Goal: Transaction & Acquisition: Obtain resource

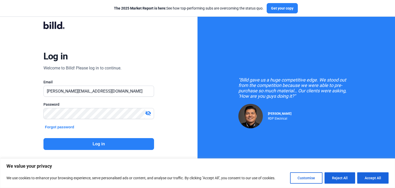
click at [114, 140] on button "Log in" at bounding box center [98, 144] width 111 height 12
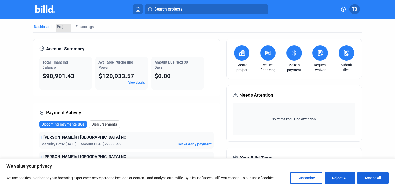
click at [67, 26] on div "Projects" at bounding box center [64, 26] width 14 height 5
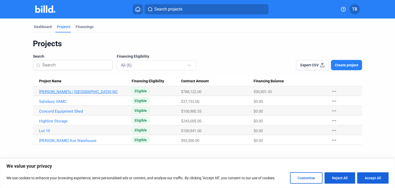
click at [49, 91] on link "[PERSON_NAME]'s | [GEOGRAPHIC_DATA] NC" at bounding box center [83, 92] width 89 height 5
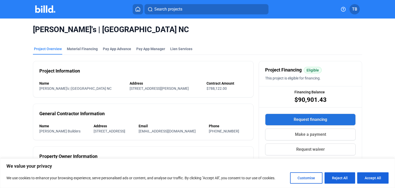
click at [308, 119] on span "Request financing" at bounding box center [310, 120] width 33 height 6
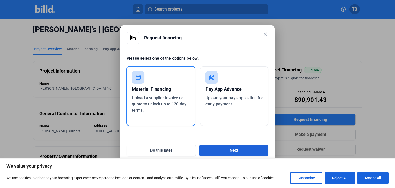
click at [222, 151] on button "Next" at bounding box center [233, 151] width 69 height 12
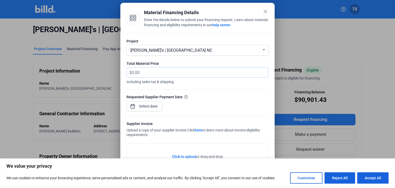
click at [144, 76] on input "text" at bounding box center [200, 72] width 137 height 10
type input "4,072.85"
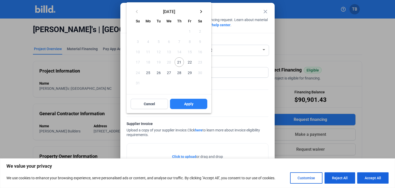
click at [138, 107] on input at bounding box center [148, 106] width 22 height 6
click at [191, 72] on span "29" at bounding box center [189, 72] width 9 height 9
click at [184, 104] on span "Apply" at bounding box center [188, 103] width 9 height 5
type input "[DATE]"
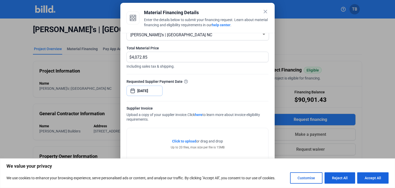
scroll to position [23, 0]
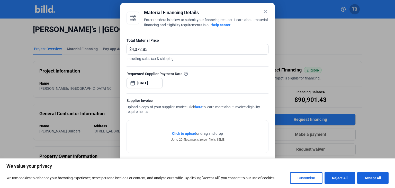
click at [192, 134] on span "Click to upload" at bounding box center [184, 133] width 24 height 4
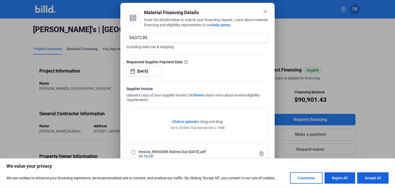
scroll to position [42, 0]
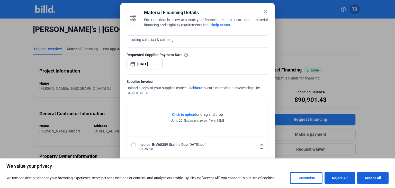
click at [184, 114] on span "Click to upload" at bounding box center [184, 114] width 24 height 4
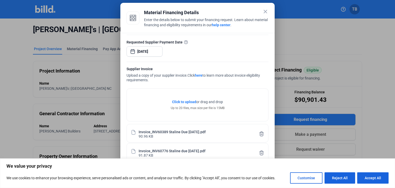
scroll to position [61, 0]
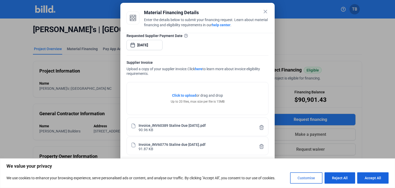
click at [304, 178] on button "Customise" at bounding box center [306, 177] width 32 height 11
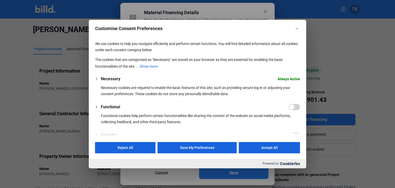
click at [299, 109] on div "Customise Consent Preferences" at bounding box center [294, 107] width 11 height 6
click at [293, 107] on input "Enable Functional" at bounding box center [294, 107] width 11 height 6
checkbox input "true"
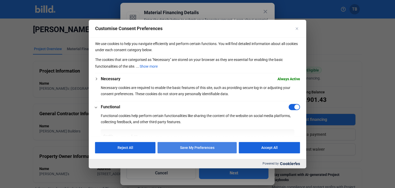
click at [192, 149] on button "Save My Preferences" at bounding box center [197, 147] width 79 height 11
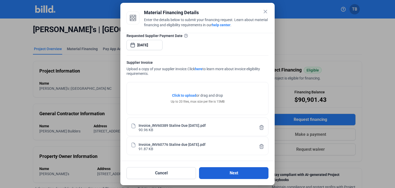
click at [222, 172] on button "Next" at bounding box center [233, 173] width 69 height 12
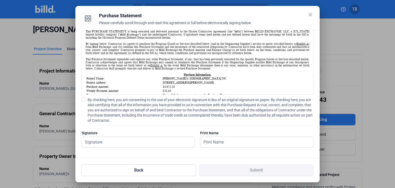
scroll to position [34, 0]
click at [151, 141] on input "text" at bounding box center [135, 141] width 107 height 11
click at [209, 140] on input "text" at bounding box center [253, 141] width 107 height 11
type input "[PERSON_NAME]"
click at [86, 141] on input "text" at bounding box center [135, 141] width 107 height 11
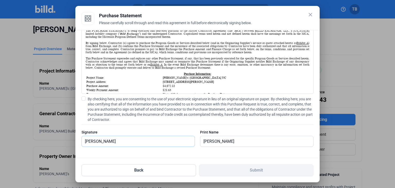
type input "[PERSON_NAME]"
click at [85, 97] on span at bounding box center [84, 98] width 4 height 4
click at [0, 0] on input "By checking here, you are consenting to the use of your electronic signature in…" at bounding box center [0, 0] width 0 height 0
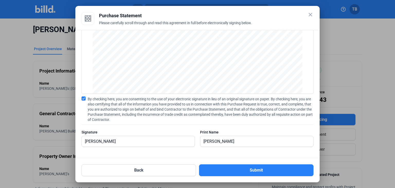
scroll to position [699, 0]
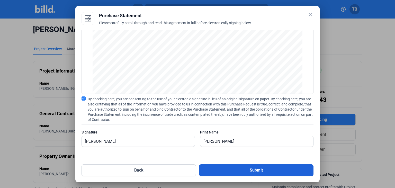
click at [249, 170] on button "Submit" at bounding box center [256, 170] width 114 height 12
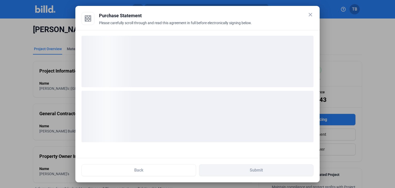
scroll to position [0, 0]
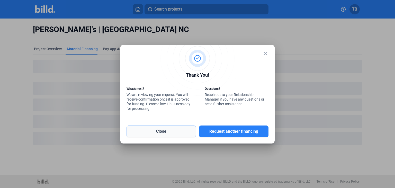
click at [156, 129] on button "Close" at bounding box center [161, 132] width 69 height 12
